Goal: Find specific page/section: Find specific page/section

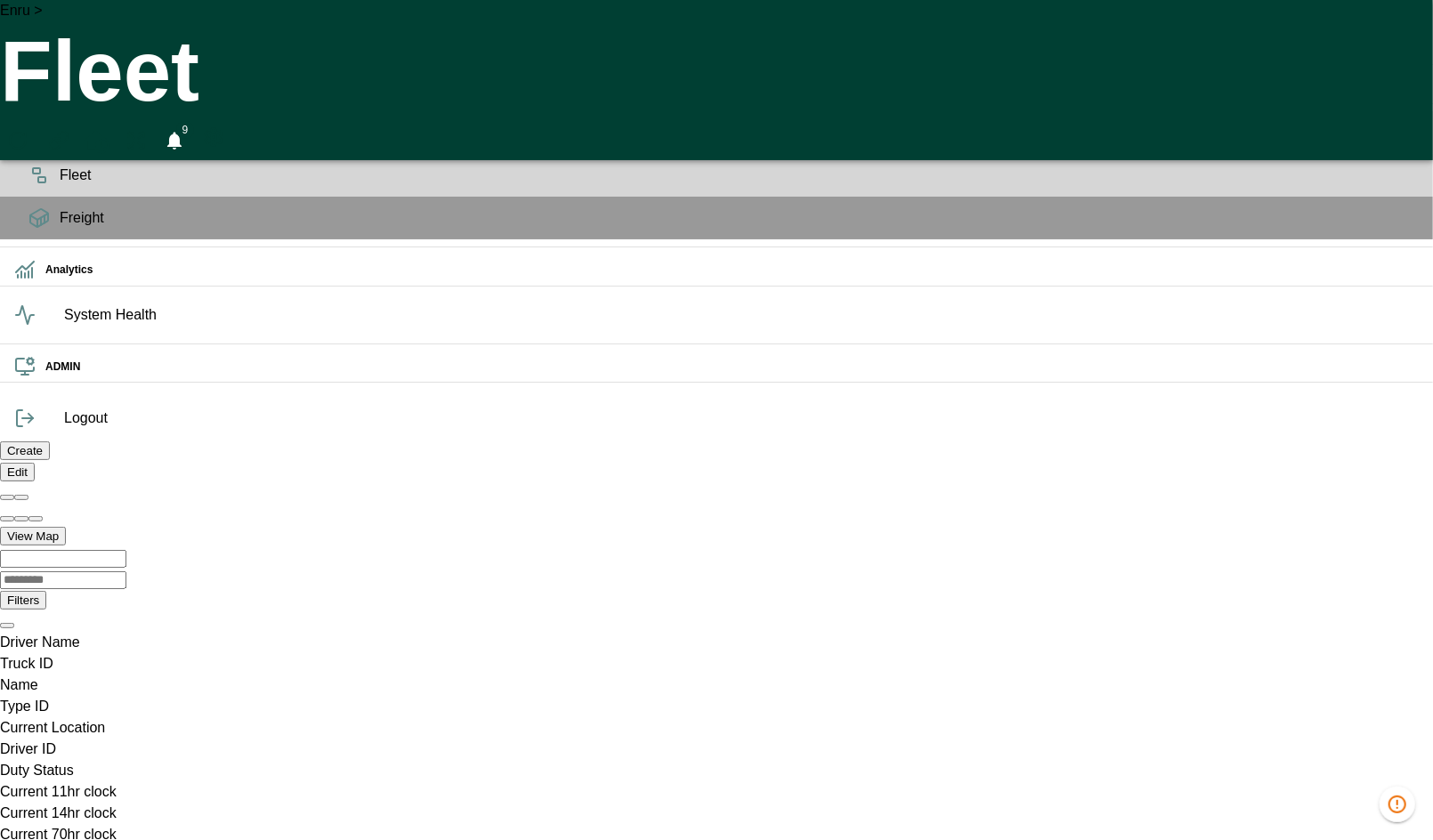
scroll to position [0, 1265070]
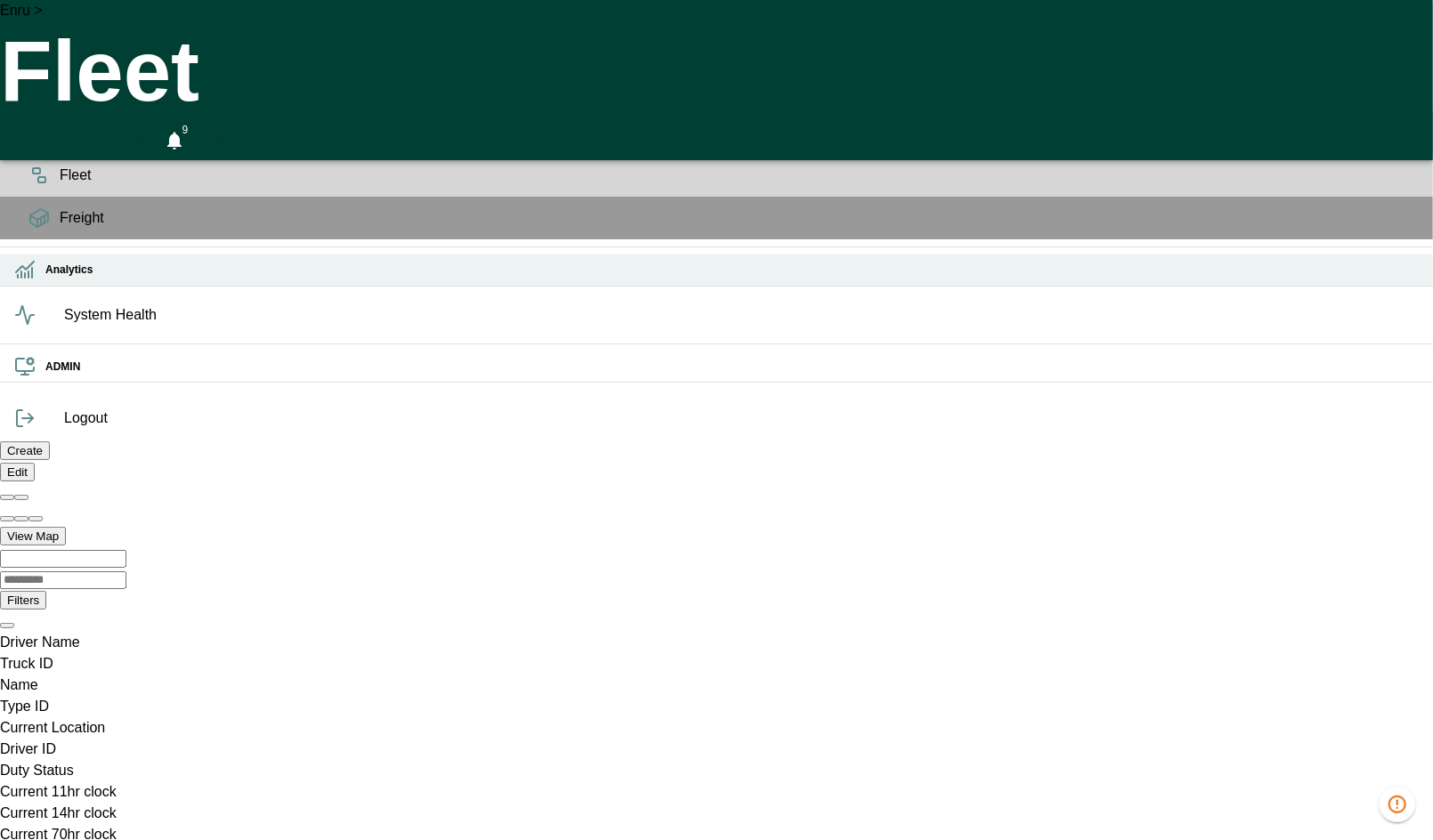
click at [45, 279] on h6 "Analytics" at bounding box center [732, 270] width 1373 height 17
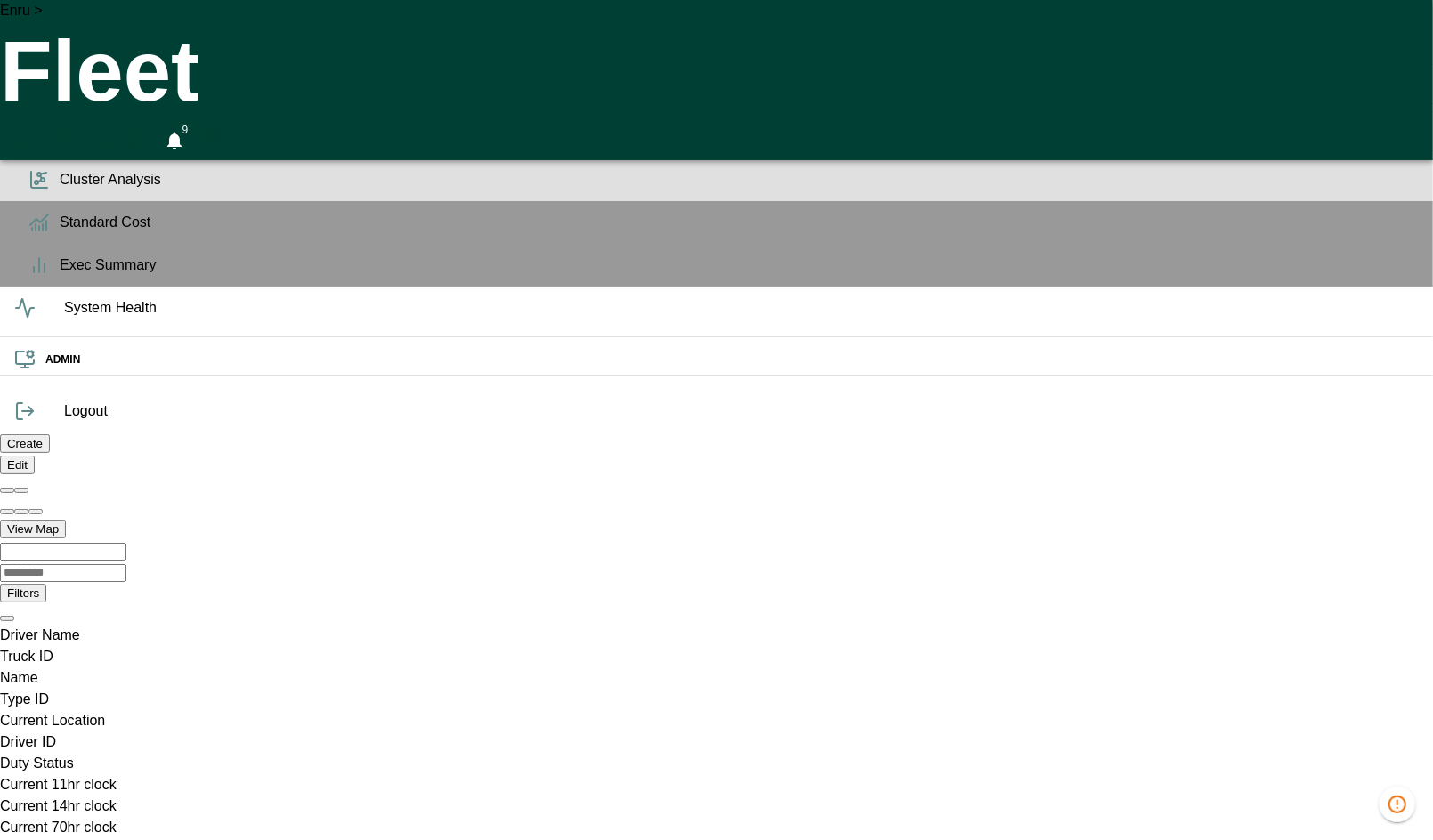
click at [60, 190] on span "Cluster Analysis" at bounding box center [739, 179] width 1358 height 21
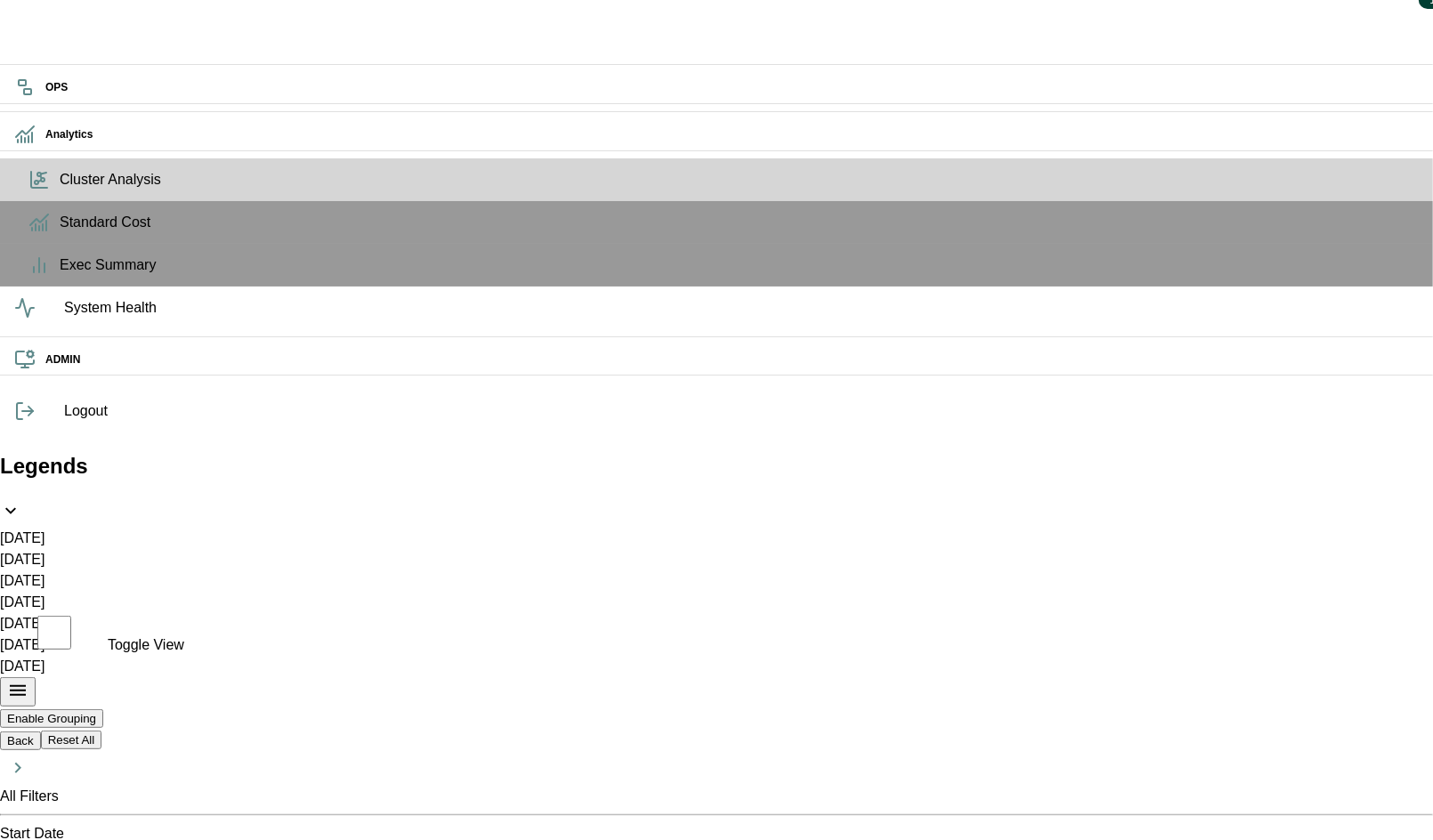
scroll to position [111, 0]
